Goal: Transaction & Acquisition: Subscribe to service/newsletter

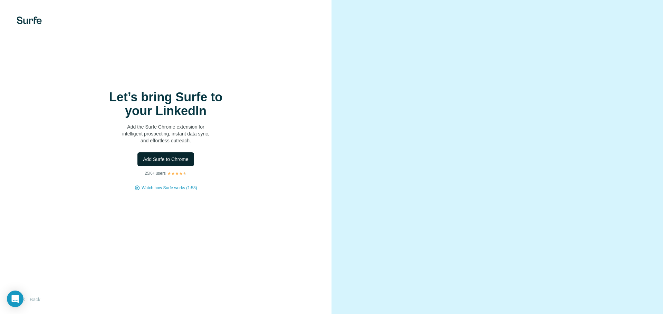
click at [170, 164] on button "Add Surfe to Chrome" at bounding box center [165, 160] width 57 height 14
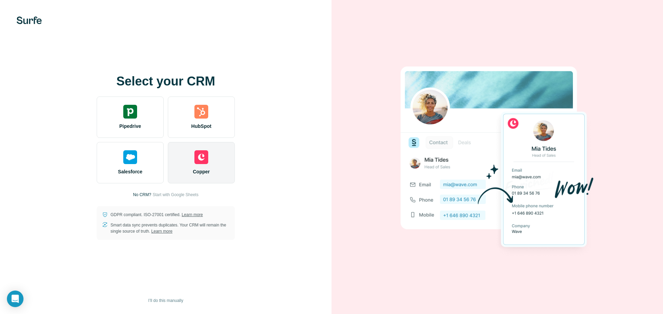
click at [199, 168] on div "Copper" at bounding box center [201, 162] width 67 height 41
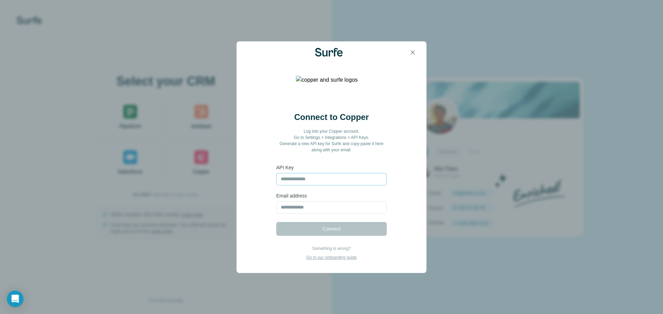
click at [325, 183] on input "text" at bounding box center [331, 179] width 110 height 12
drag, startPoint x: 415, startPoint y: 50, endPoint x: 408, endPoint y: 55, distance: 8.3
click at [414, 50] on icon "button" at bounding box center [412, 52] width 7 height 7
